Goal: Obtain resource: Obtain resource

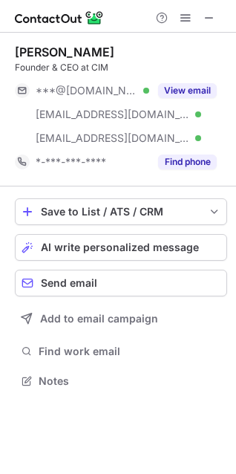
scroll to position [371, 236]
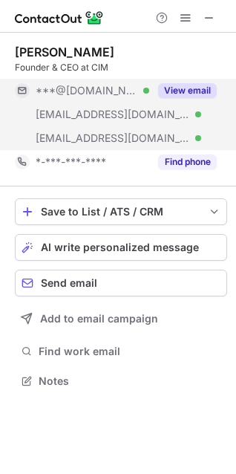
click at [193, 83] on div "View email" at bounding box center [183, 91] width 68 height 24
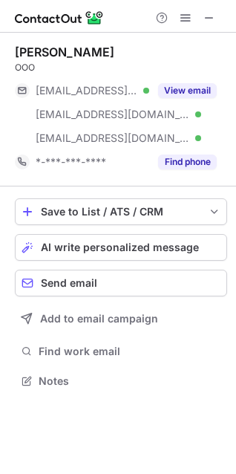
scroll to position [371, 236]
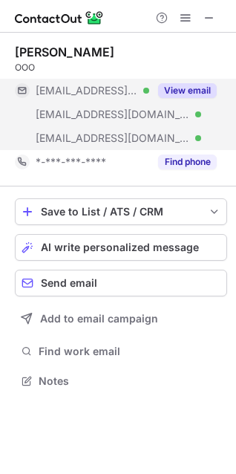
click at [180, 92] on button "View email" at bounding box center [187, 90] width 59 height 15
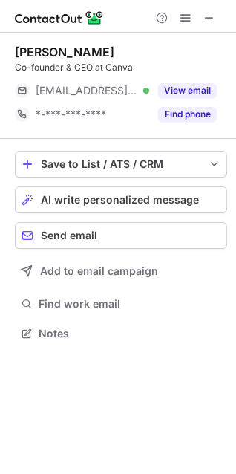
scroll to position [323, 236]
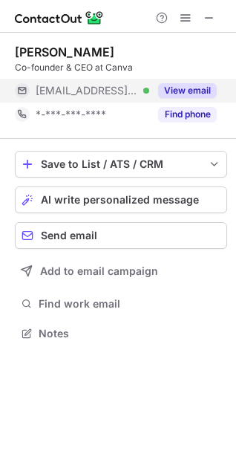
click at [167, 93] on button "View email" at bounding box center [187, 90] width 59 height 15
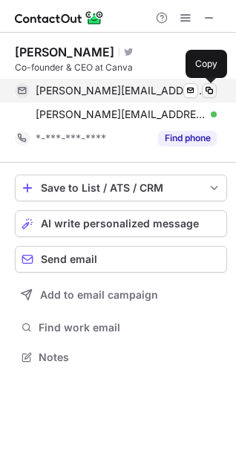
click at [207, 94] on span at bounding box center [210, 91] width 12 height 12
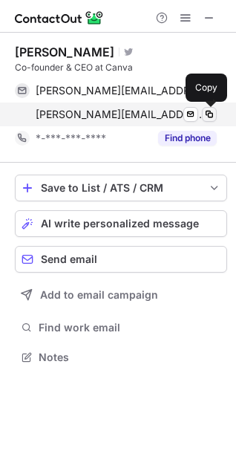
click at [210, 110] on span at bounding box center [210, 114] width 12 height 12
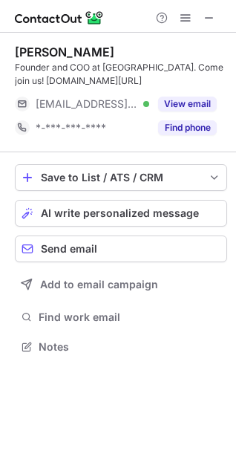
scroll to position [337, 236]
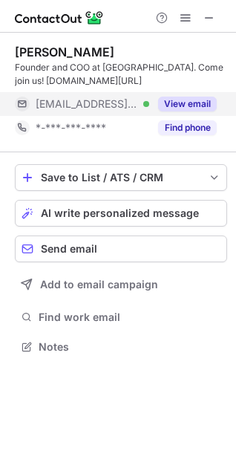
click at [161, 107] on button "View email" at bounding box center [187, 104] width 59 height 15
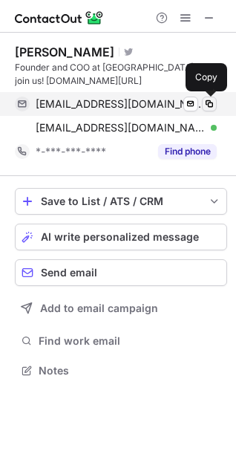
click at [214, 105] on span at bounding box center [210, 104] width 12 height 12
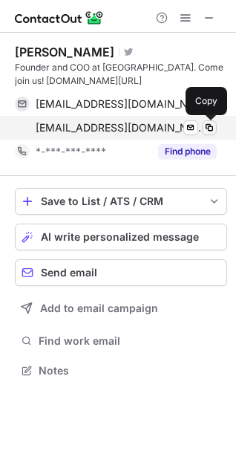
click at [210, 126] on span at bounding box center [210, 128] width 12 height 12
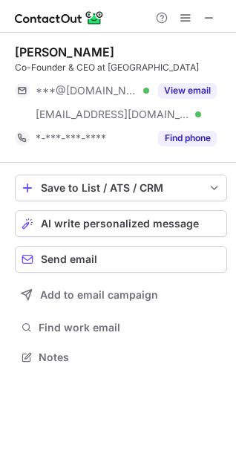
scroll to position [347, 236]
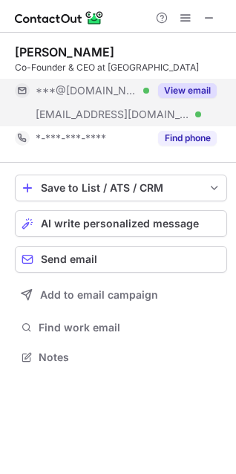
click at [174, 95] on button "View email" at bounding box center [187, 90] width 59 height 15
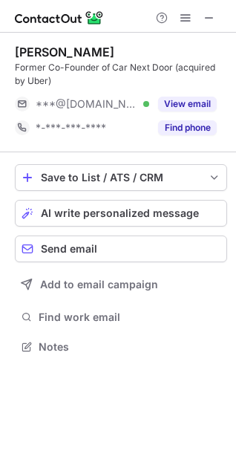
scroll to position [337, 236]
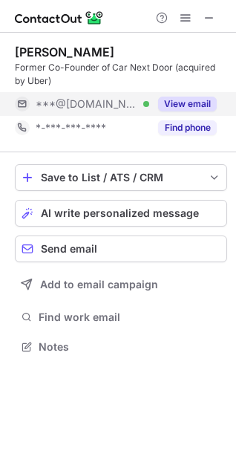
click at [175, 100] on button "View email" at bounding box center [187, 104] width 59 height 15
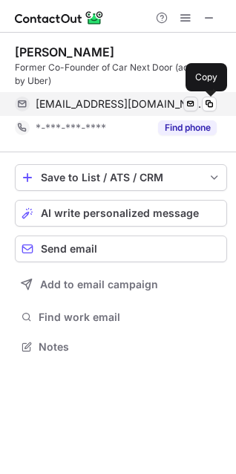
click at [200, 103] on div "willdavies11@gmail.com Verified Send email Copy" at bounding box center [116, 104] width 202 height 24
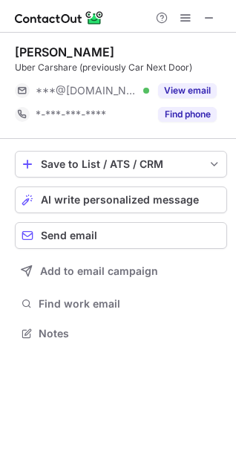
scroll to position [323, 236]
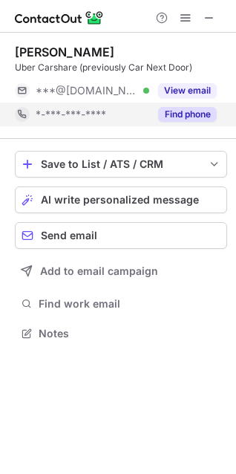
click at [163, 103] on div "Find phone" at bounding box center [183, 115] width 68 height 24
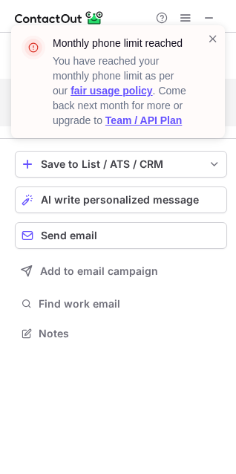
click at [163, 92] on div "Monthly phone limit reached You have reached your monthly phone limit as per ou…" at bounding box center [118, 87] width 238 height 155
click at [215, 41] on span at bounding box center [213, 38] width 12 height 15
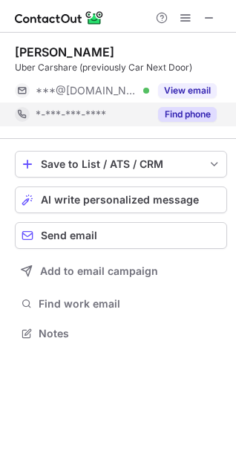
click at [198, 93] on div "Monthly phone limit reached You have reached your monthly phone limit as per ou…" at bounding box center [118, 237] width 236 height 474
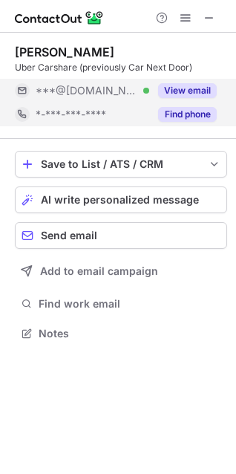
click at [195, 95] on button "View email" at bounding box center [187, 90] width 59 height 15
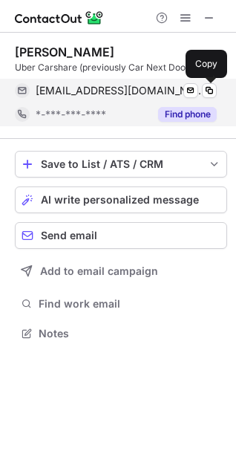
drag, startPoint x: 206, startPoint y: 92, endPoint x: 146, endPoint y: 102, distance: 60.2
click at [206, 92] on span at bounding box center [210, 91] width 12 height 12
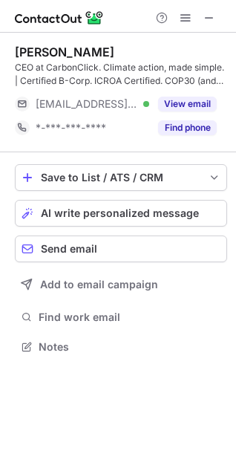
scroll to position [337, 236]
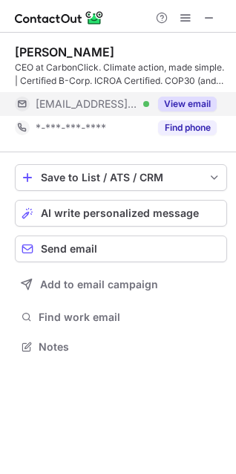
click at [172, 106] on button "View email" at bounding box center [187, 104] width 59 height 15
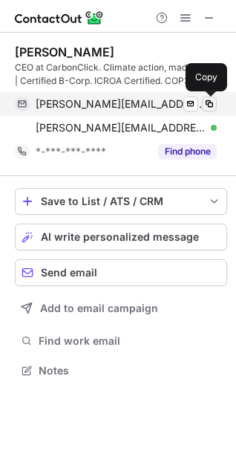
click at [210, 102] on span at bounding box center [210, 104] width 12 height 12
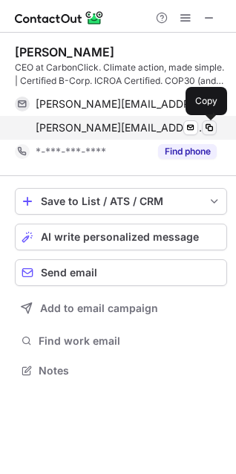
click at [207, 126] on span at bounding box center [210, 128] width 12 height 12
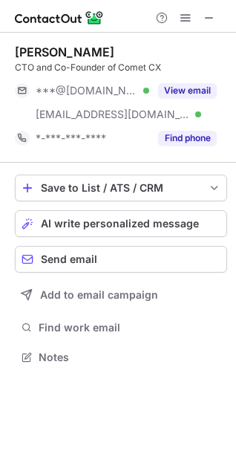
scroll to position [347, 236]
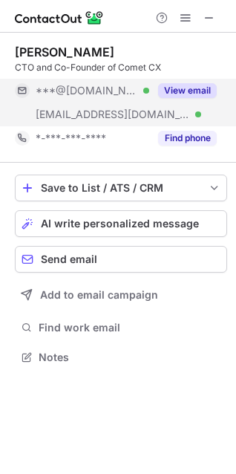
click at [195, 94] on button "View email" at bounding box center [187, 90] width 59 height 15
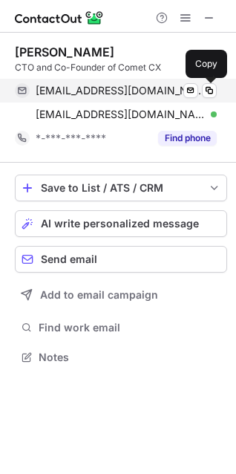
drag, startPoint x: 210, startPoint y: 91, endPoint x: 180, endPoint y: 100, distance: 31.3
click at [210, 89] on span at bounding box center [210, 91] width 12 height 12
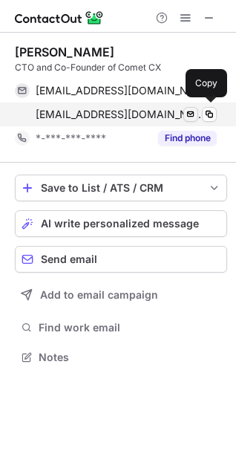
drag, startPoint x: 205, startPoint y: 106, endPoint x: 198, endPoint y: 108, distance: 8.0
click at [202, 107] on div "[EMAIL_ADDRESS][DOMAIN_NAME] Verified Send email Copy" at bounding box center [116, 115] width 202 height 24
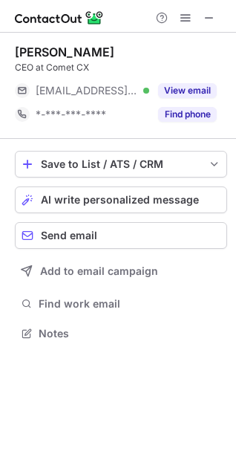
scroll to position [323, 236]
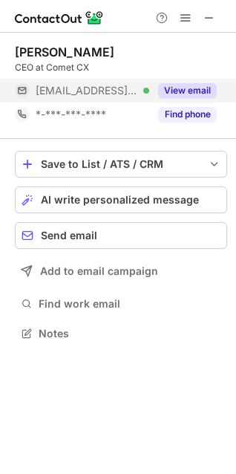
click at [187, 89] on button "View email" at bounding box center [187, 90] width 59 height 15
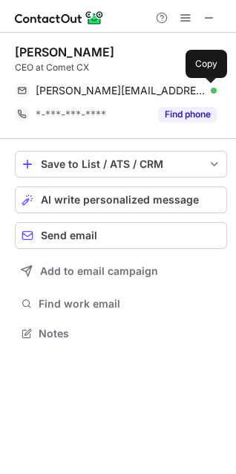
drag, startPoint x: 210, startPoint y: 93, endPoint x: 111, endPoint y: 139, distance: 109.0
click at [210, 93] on span at bounding box center [210, 91] width 12 height 12
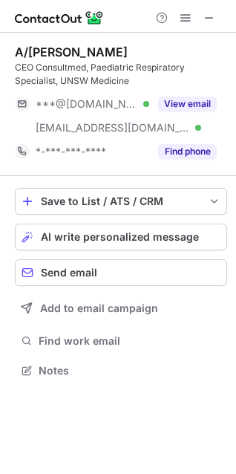
scroll to position [360, 236]
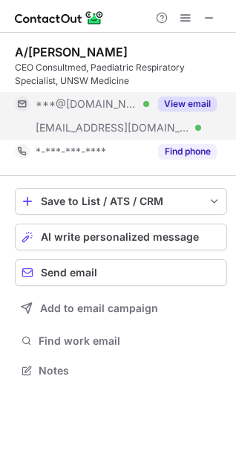
click at [179, 107] on button "View email" at bounding box center [187, 104] width 59 height 15
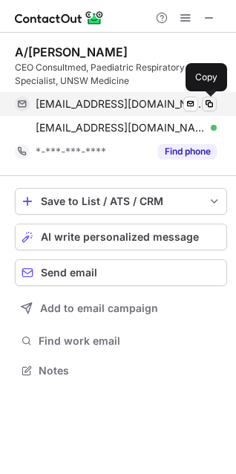
click at [215, 103] on span at bounding box center [210, 104] width 12 height 12
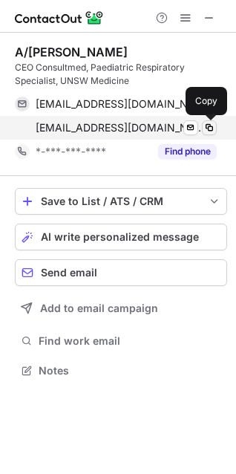
click at [209, 129] on span at bounding box center [210, 128] width 12 height 12
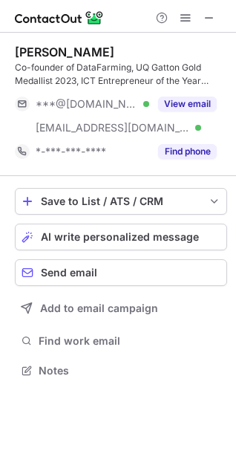
scroll to position [360, 236]
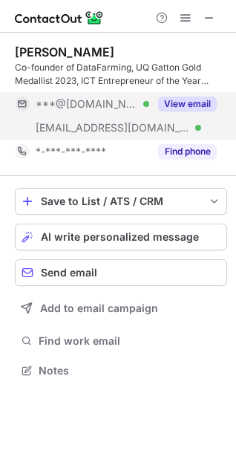
click at [178, 97] on button "View email" at bounding box center [187, 104] width 59 height 15
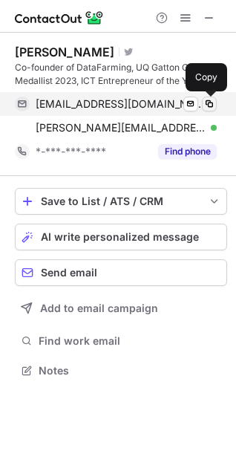
click at [205, 105] on span at bounding box center [210, 104] width 12 height 12
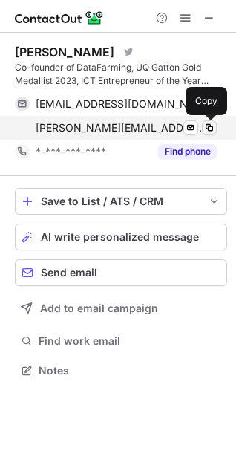
click at [210, 129] on span at bounding box center [210, 128] width 12 height 12
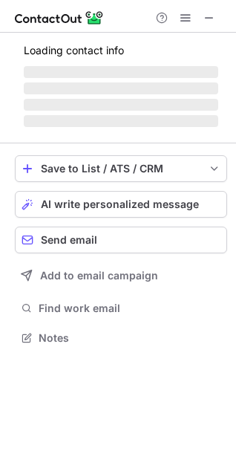
scroll to position [384, 236]
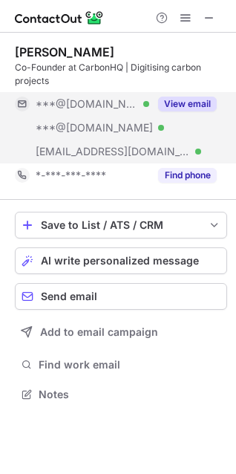
click at [178, 113] on div "View email" at bounding box center [183, 104] width 68 height 24
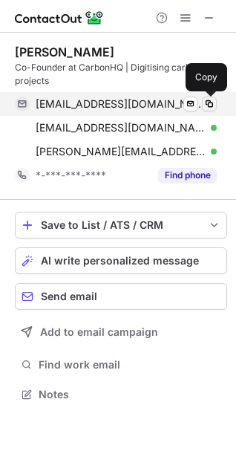
click at [214, 98] on span at bounding box center [210, 104] width 12 height 12
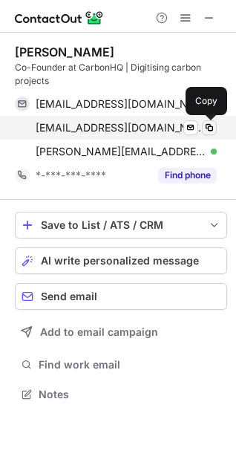
drag, startPoint x: 213, startPoint y: 126, endPoint x: 205, endPoint y: 134, distance: 11.0
click at [213, 126] on span at bounding box center [210, 128] width 12 height 12
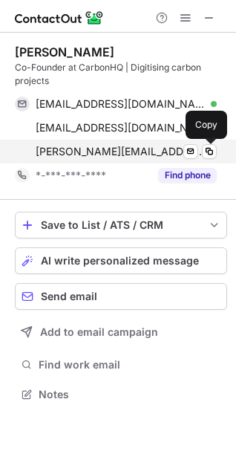
drag, startPoint x: 210, startPoint y: 157, endPoint x: 186, endPoint y: 163, distance: 24.5
click at [207, 157] on span at bounding box center [210, 152] width 12 height 12
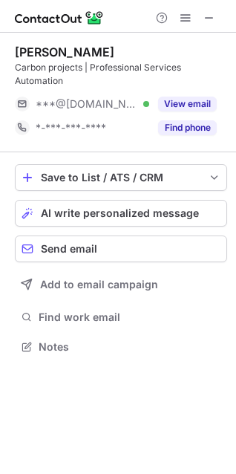
scroll to position [337, 236]
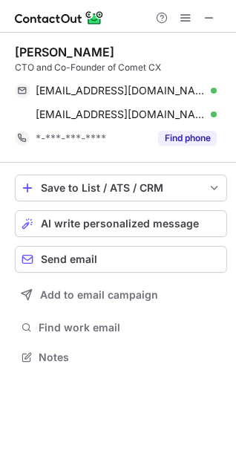
scroll to position [347, 236]
